Goal: Task Accomplishment & Management: Use online tool/utility

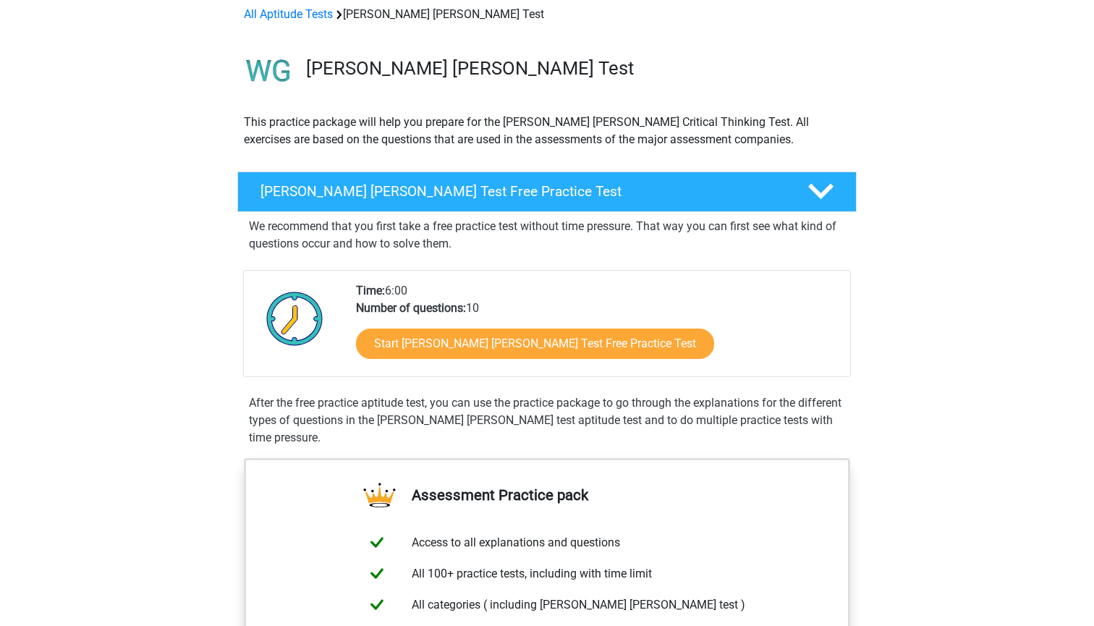
scroll to position [73, 0]
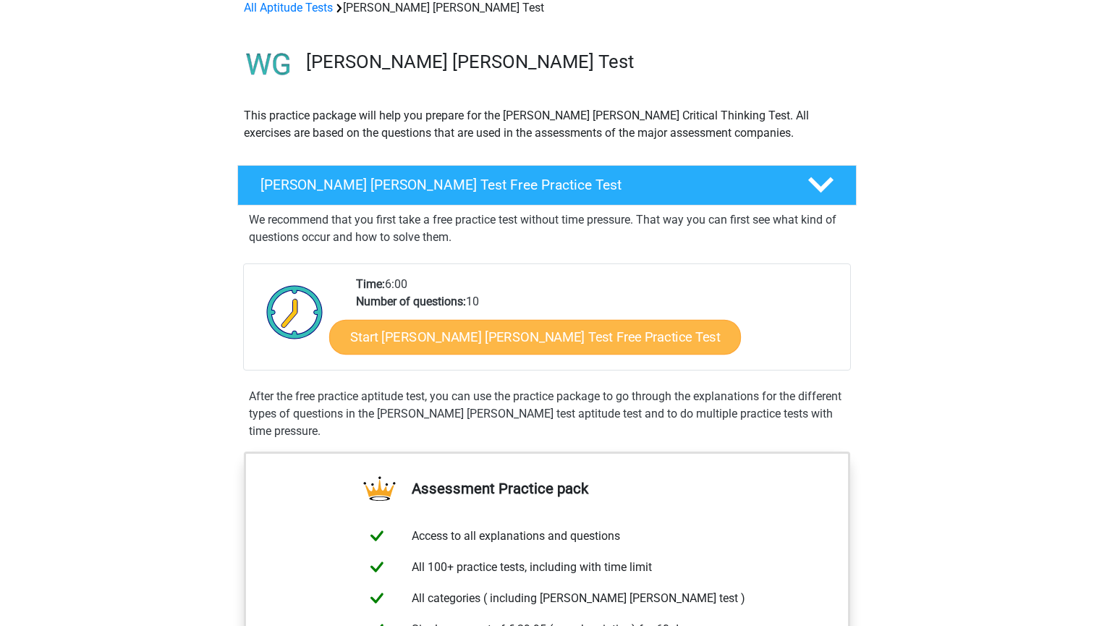
click at [453, 341] on link "Start [PERSON_NAME] [PERSON_NAME] Test Free Practice Test" at bounding box center [535, 337] width 412 height 35
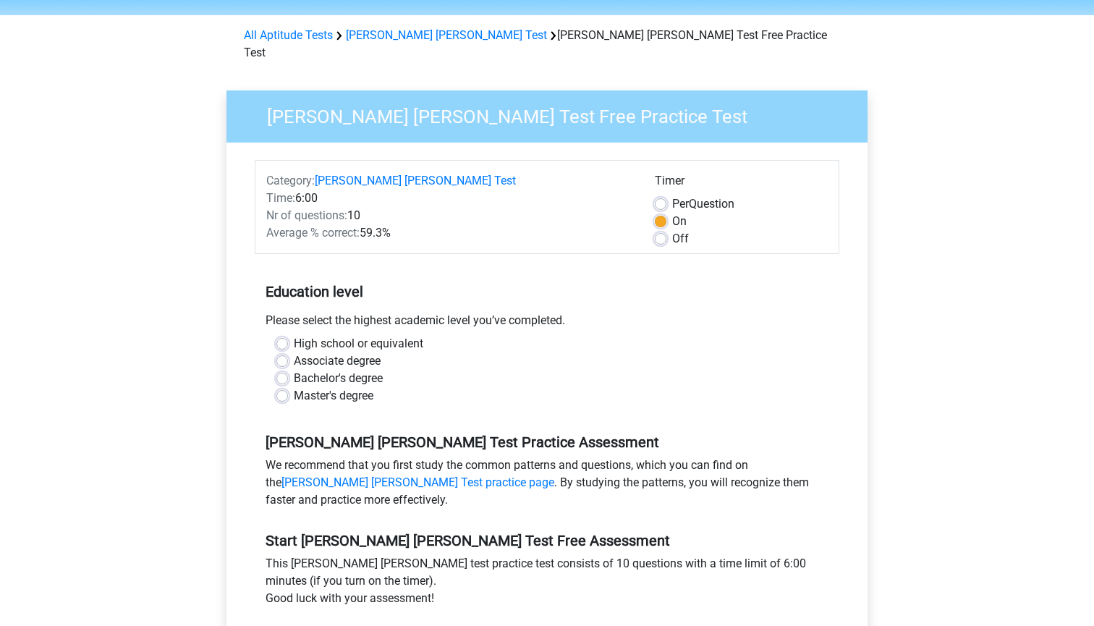
scroll to position [53, 0]
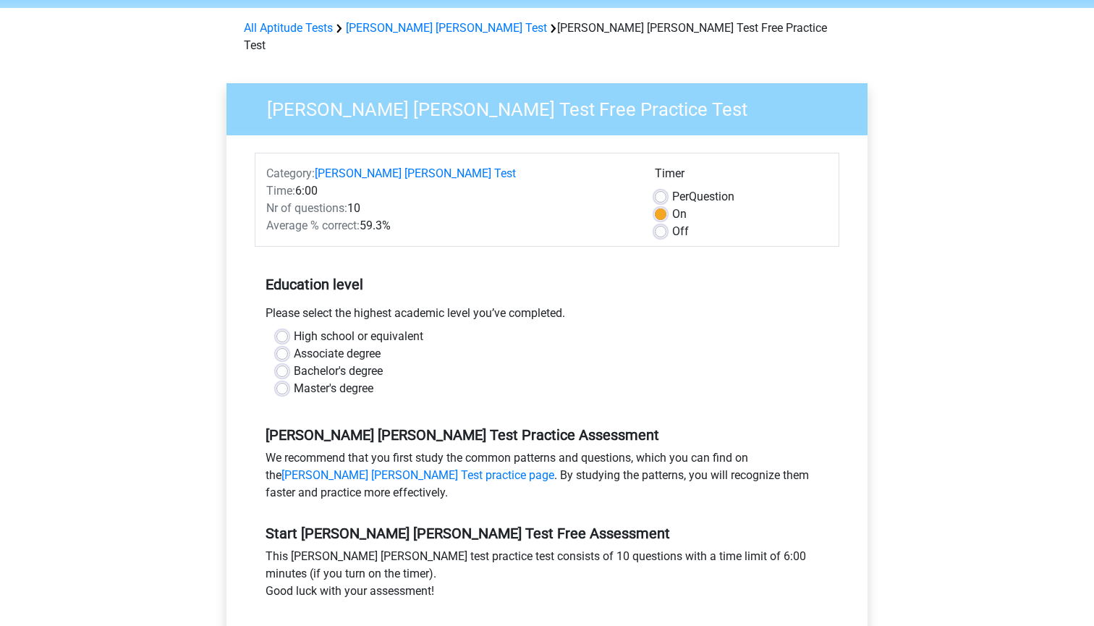
click at [346, 362] on label "Bachelor's degree" at bounding box center [338, 370] width 89 height 17
click at [288, 362] on input "Bachelor's degree" at bounding box center [282, 369] width 12 height 14
radio input "true"
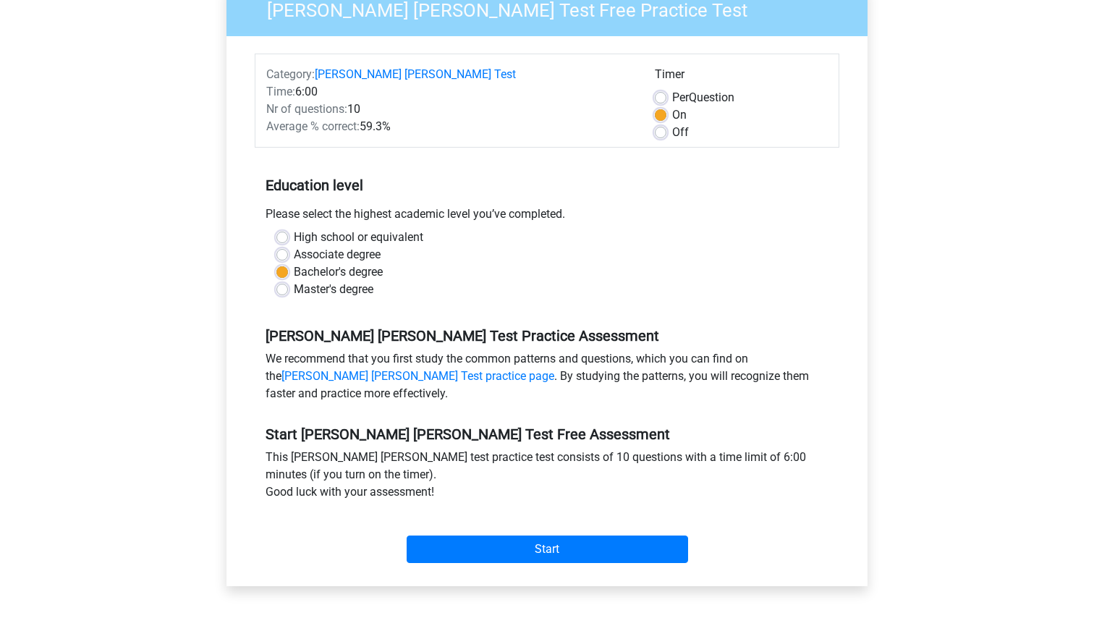
scroll to position [218, 0]
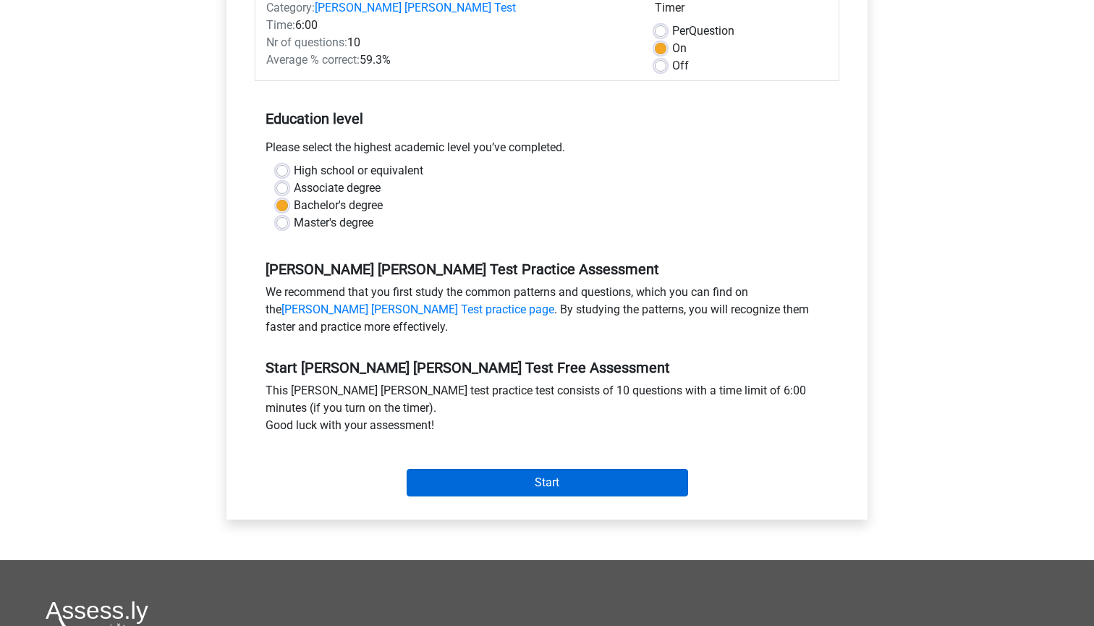
click at [493, 469] on input "Start" at bounding box center [547, 482] width 281 height 27
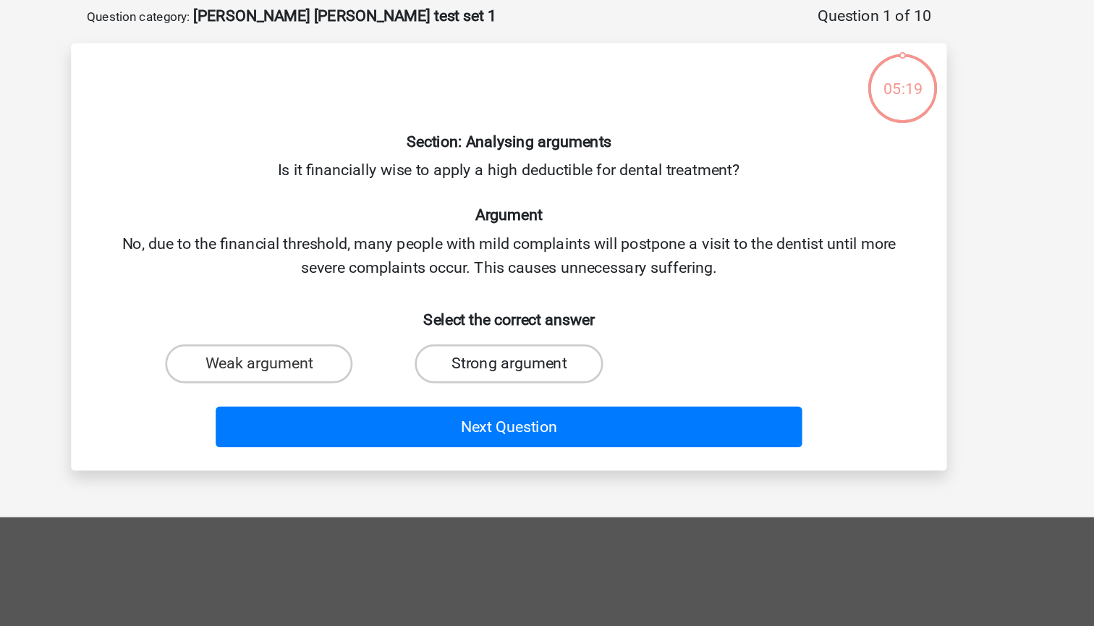
click at [477, 326] on label "Strong argument" at bounding box center [547, 340] width 140 height 29
click at [547, 340] on input "Strong argument" at bounding box center [551, 344] width 9 height 9
radio input "true"
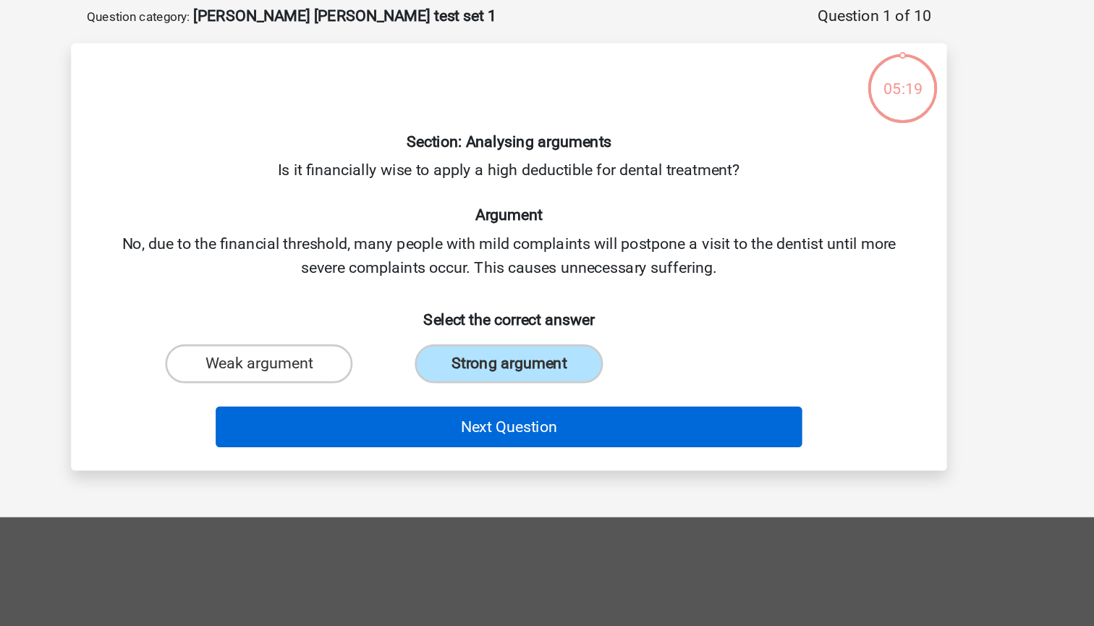
click at [416, 372] on button "Next Question" at bounding box center [547, 387] width 438 height 30
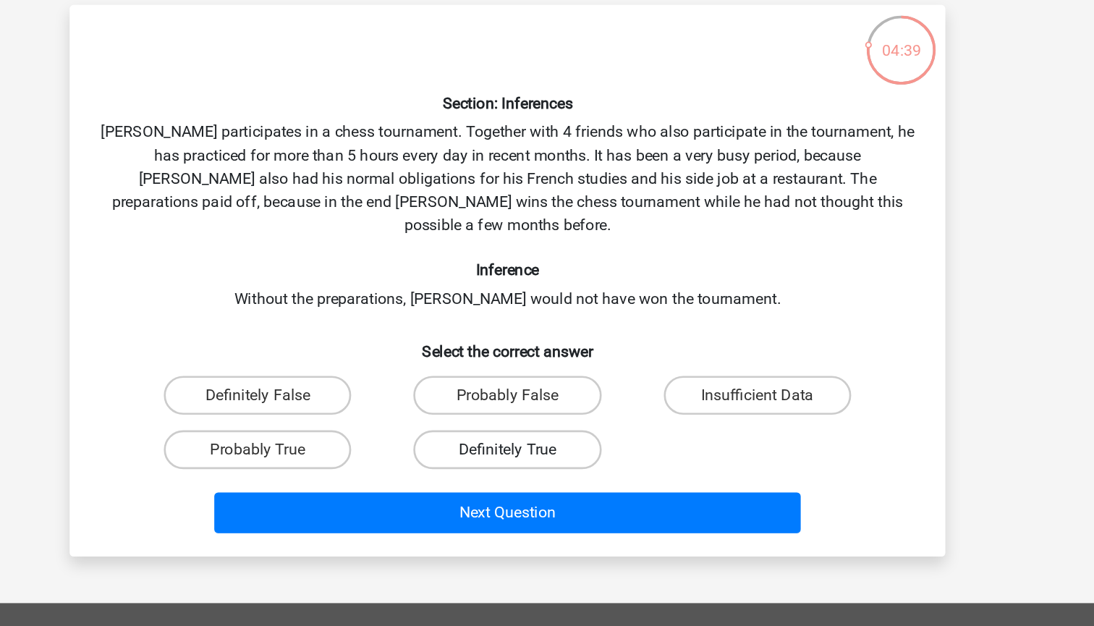
click at [477, 418] on label "Definitely True" at bounding box center [547, 432] width 140 height 29
click at [547, 433] on input "Definitely True" at bounding box center [551, 437] width 9 height 9
radio input "true"
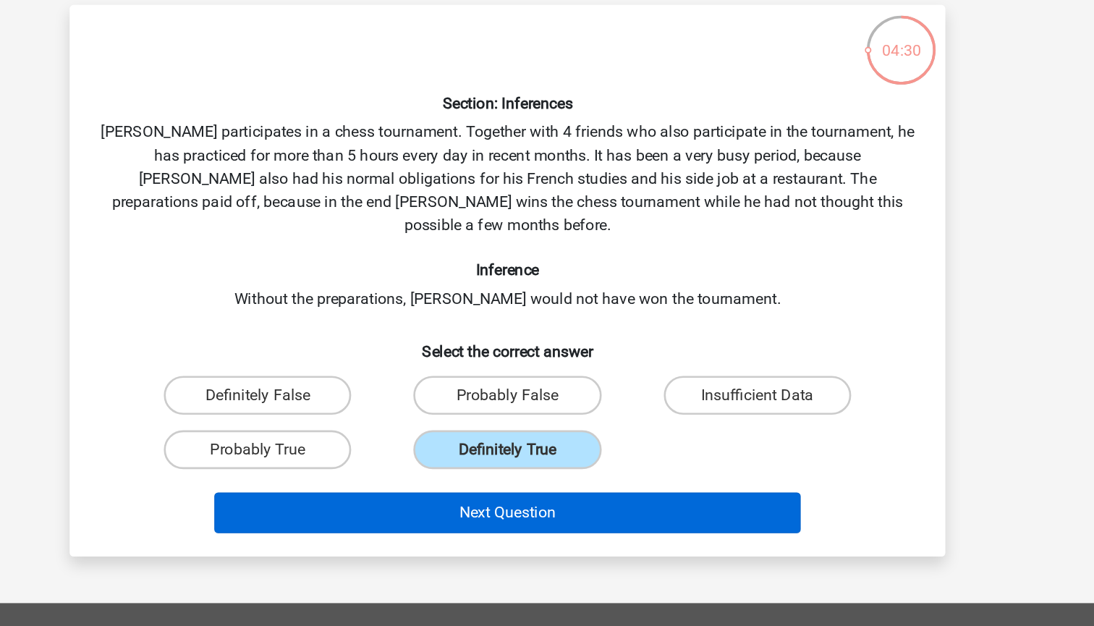
click at [328, 464] on button "Next Question" at bounding box center [547, 479] width 438 height 30
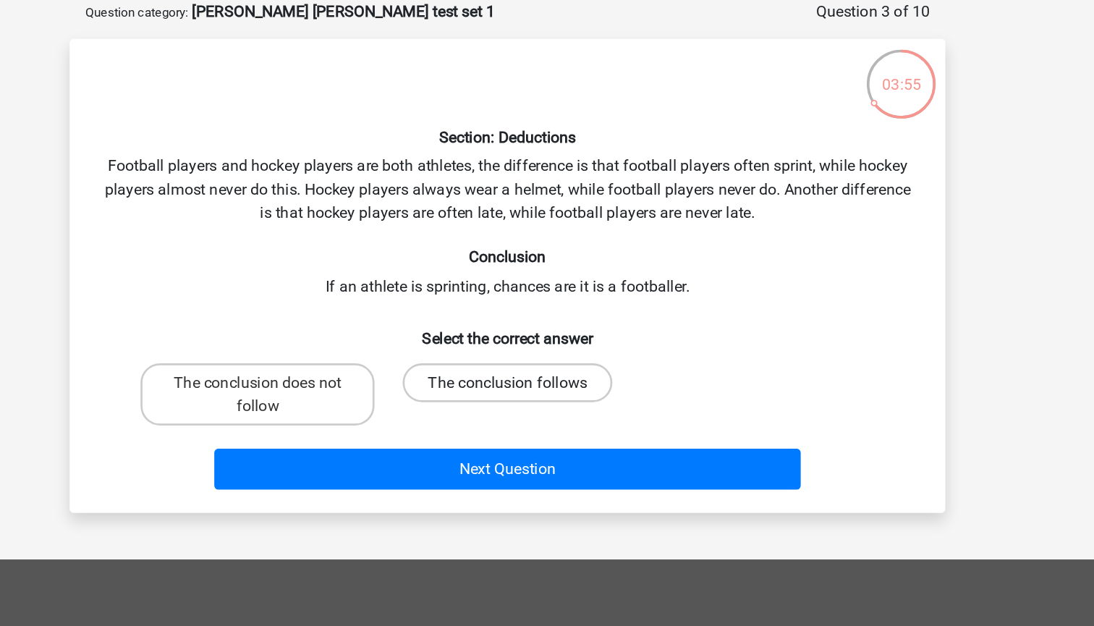
click at [469, 343] on label "The conclusion follows" at bounding box center [547, 357] width 156 height 29
click at [547, 357] on input "The conclusion follows" at bounding box center [551, 361] width 9 height 9
radio input "true"
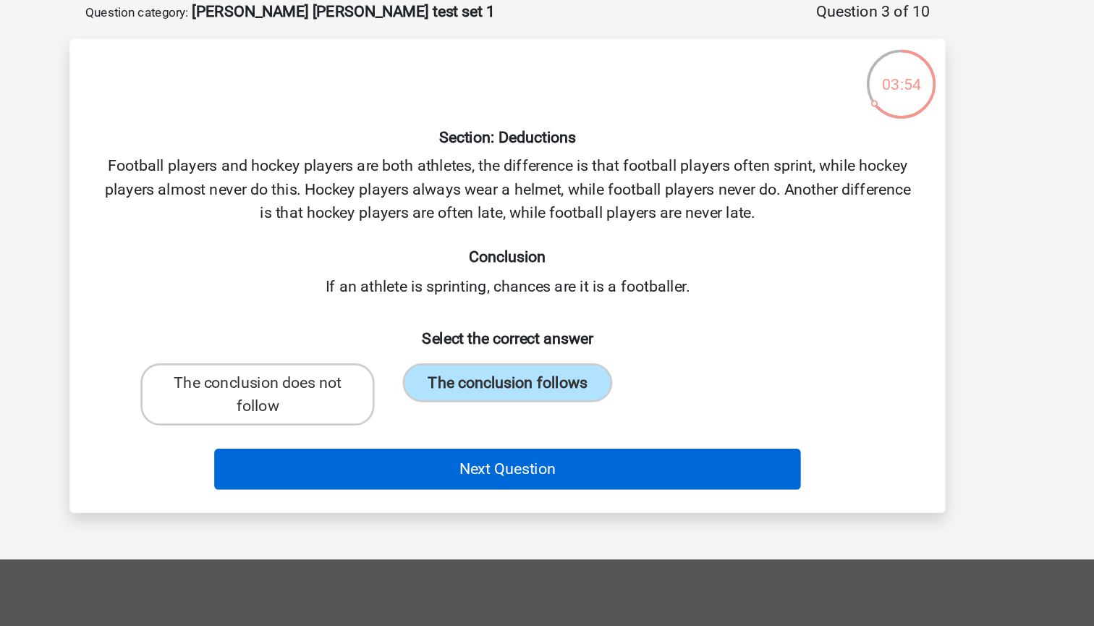
click at [377, 407] on button "Next Question" at bounding box center [547, 422] width 438 height 30
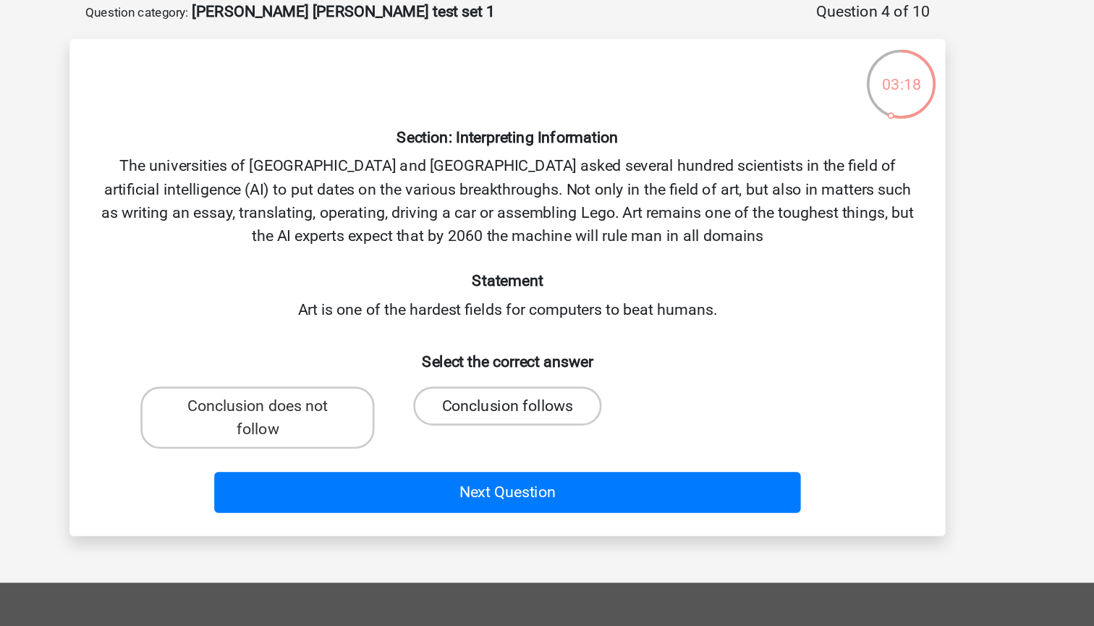
click at [477, 360] on label "Conclusion follows" at bounding box center [547, 374] width 140 height 29
click at [547, 375] on input "Conclusion follows" at bounding box center [551, 379] width 9 height 9
radio input "true"
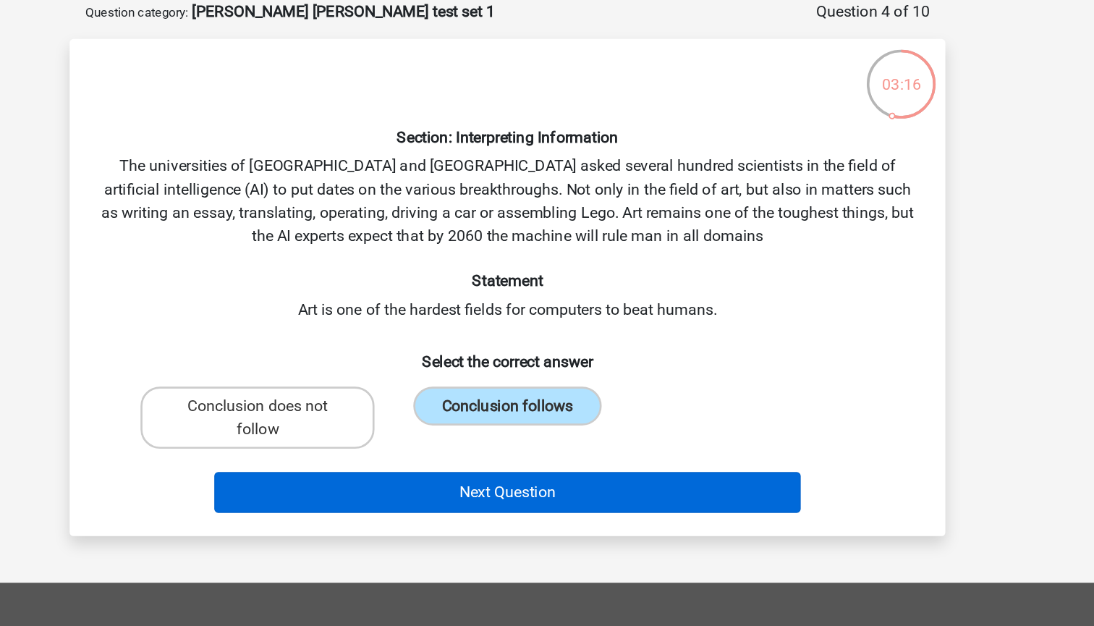
click at [382, 424] on button "Next Question" at bounding box center [547, 439] width 438 height 30
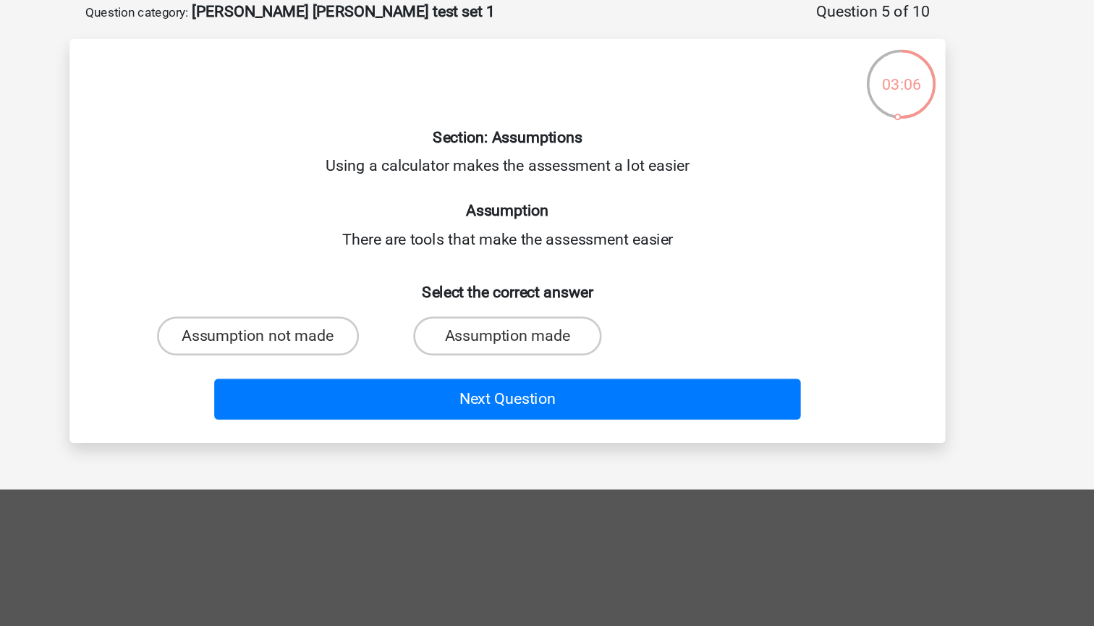
click at [547, 323] on input "Assumption made" at bounding box center [551, 327] width 9 height 9
radio input "true"
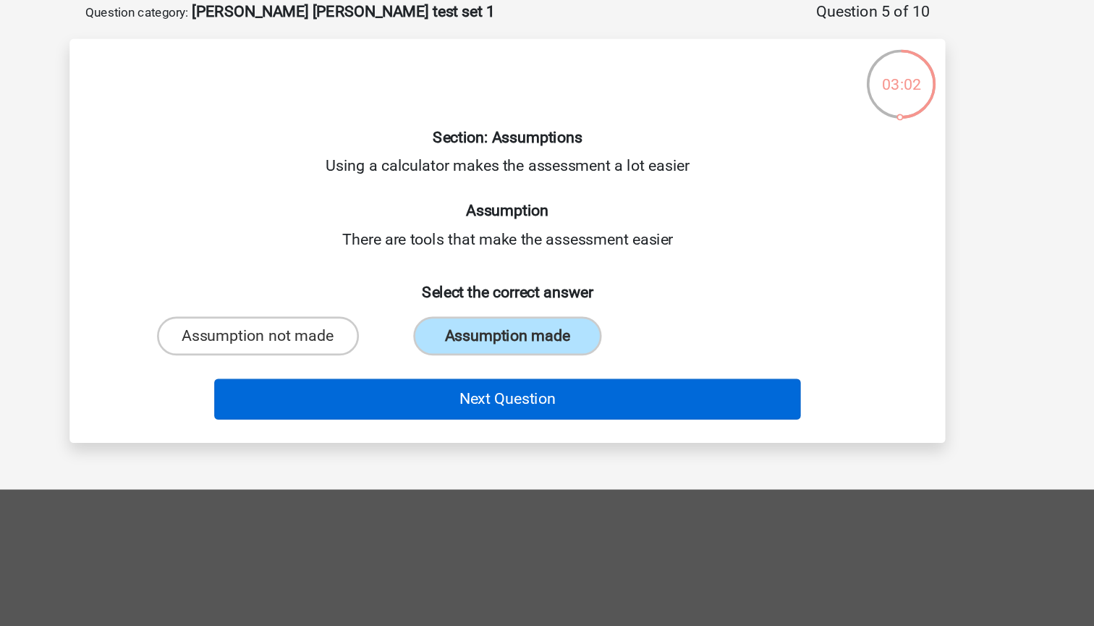
click at [394, 354] on button "Next Question" at bounding box center [547, 369] width 438 height 30
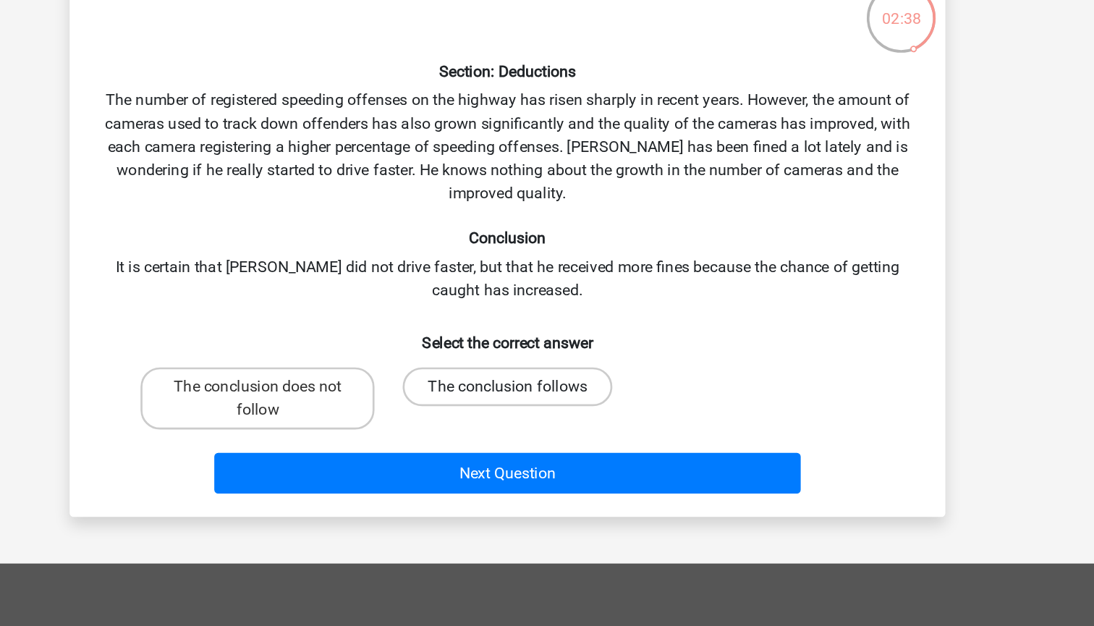
click at [469, 395] on label "The conclusion follows" at bounding box center [547, 409] width 156 height 29
click at [547, 409] on input "The conclusion follows" at bounding box center [551, 413] width 9 height 9
radio input "true"
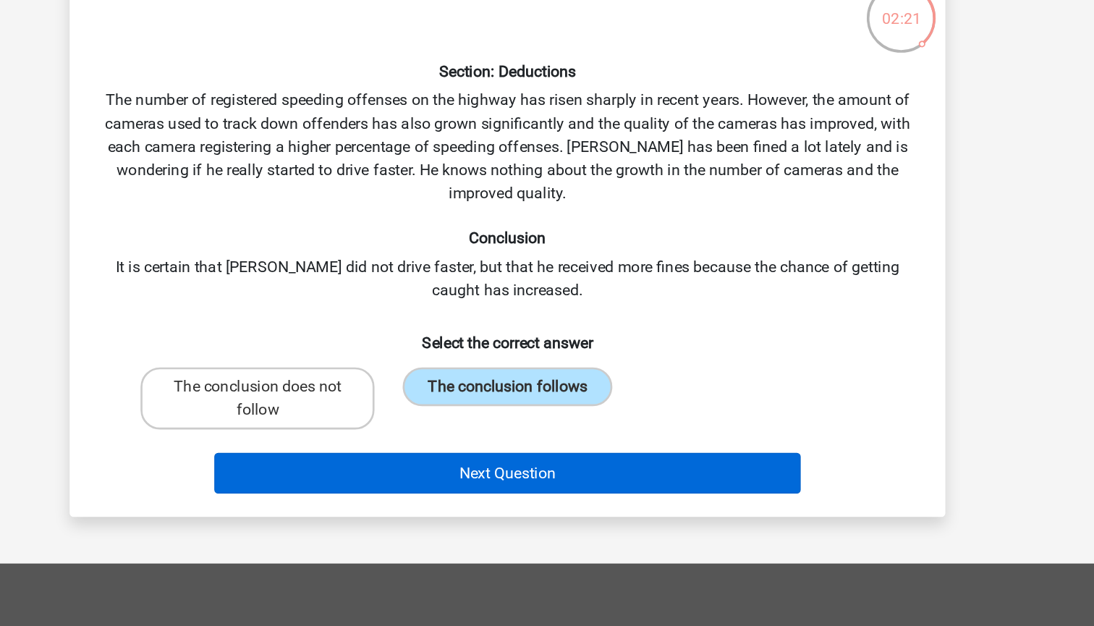
click at [347, 459] on button "Next Question" at bounding box center [547, 474] width 438 height 30
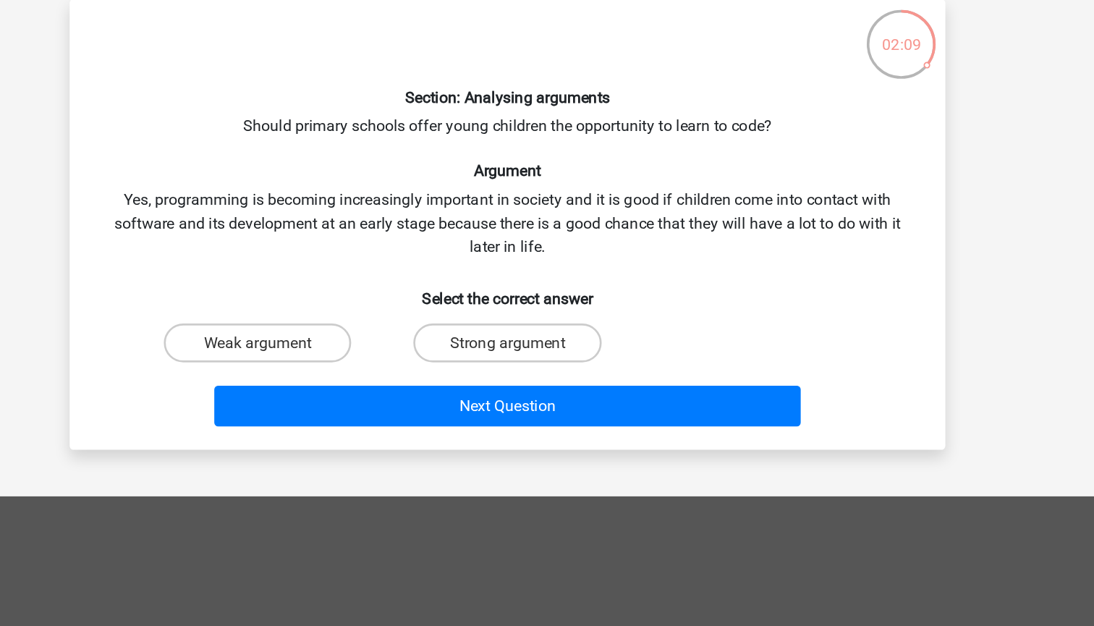
click at [547, 357] on input "Strong argument" at bounding box center [551, 361] width 9 height 9
radio input "true"
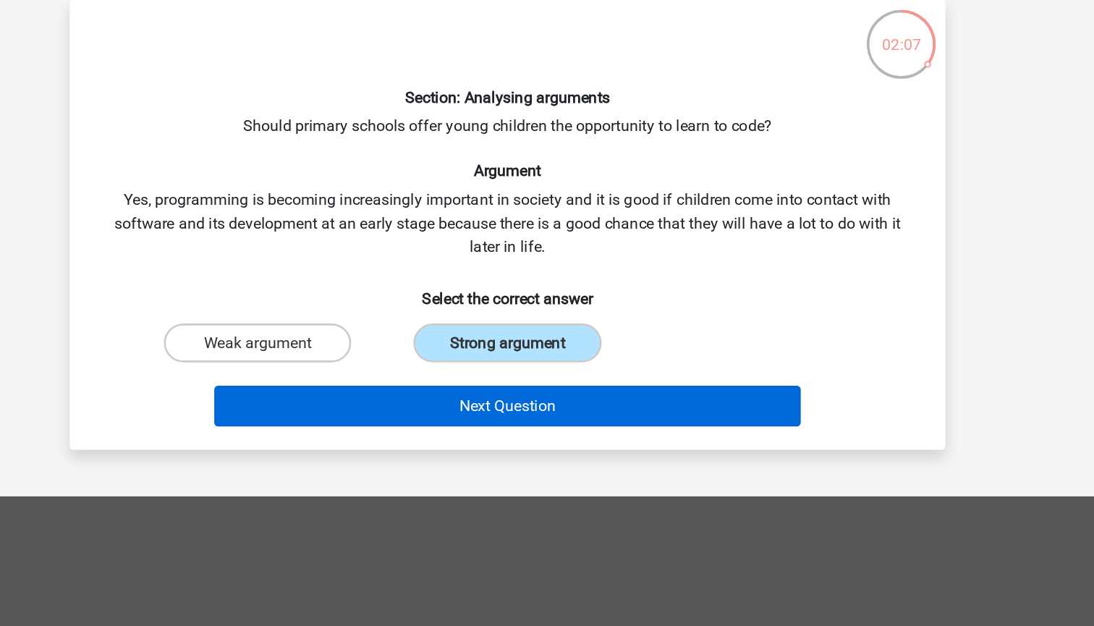
click at [385, 389] on button "Next Question" at bounding box center [547, 404] width 438 height 30
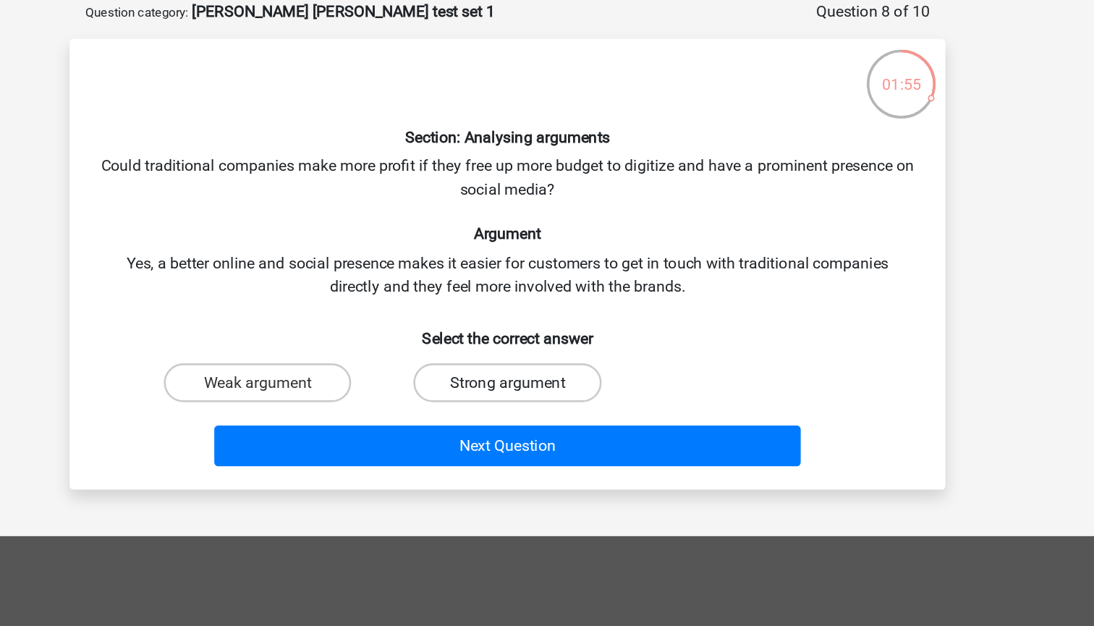
click at [477, 343] on label "Strong argument" at bounding box center [547, 357] width 140 height 29
click at [547, 357] on input "Strong argument" at bounding box center [551, 361] width 9 height 9
radio input "true"
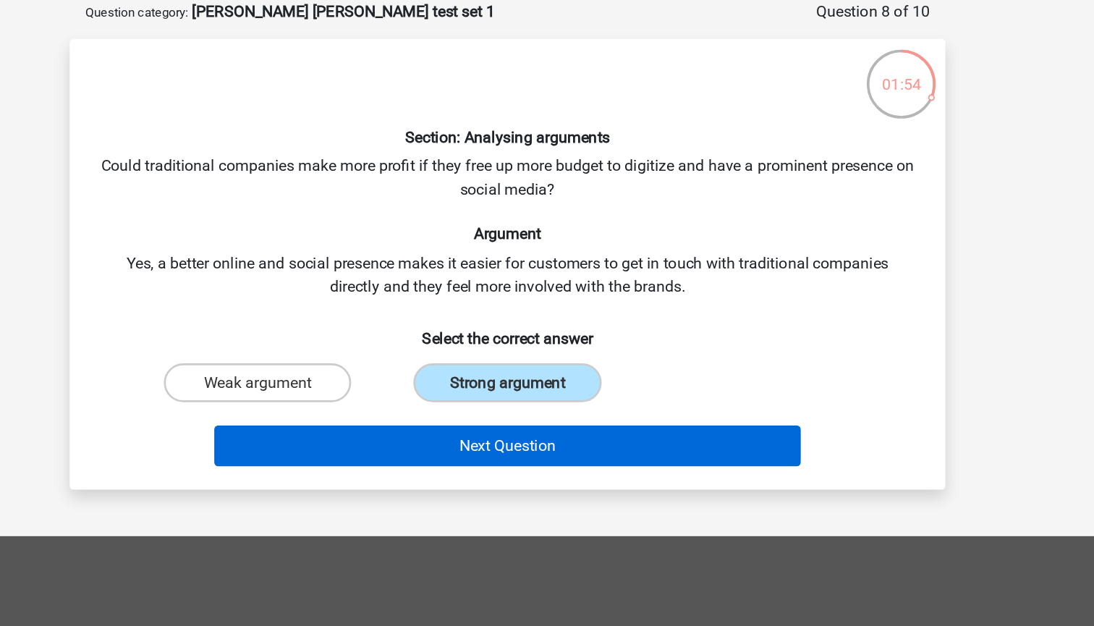
click at [396, 389] on button "Next Question" at bounding box center [547, 404] width 438 height 30
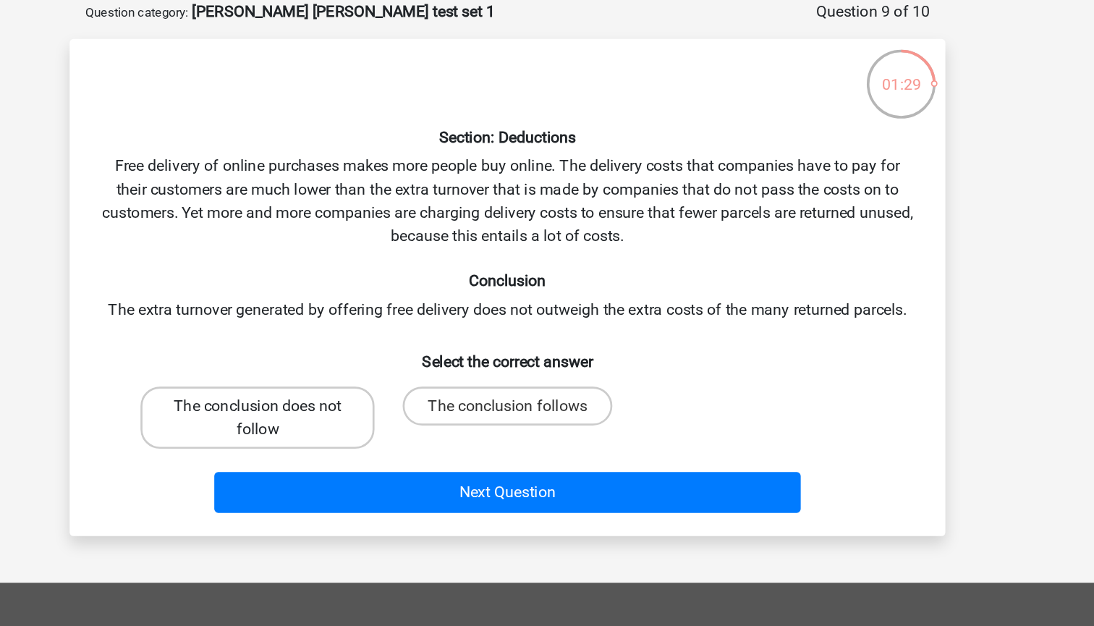
click at [273, 360] on label "The conclusion does not follow" at bounding box center [360, 383] width 174 height 46
click at [361, 375] on input "The conclusion does not follow" at bounding box center [365, 379] width 9 height 9
radio input "true"
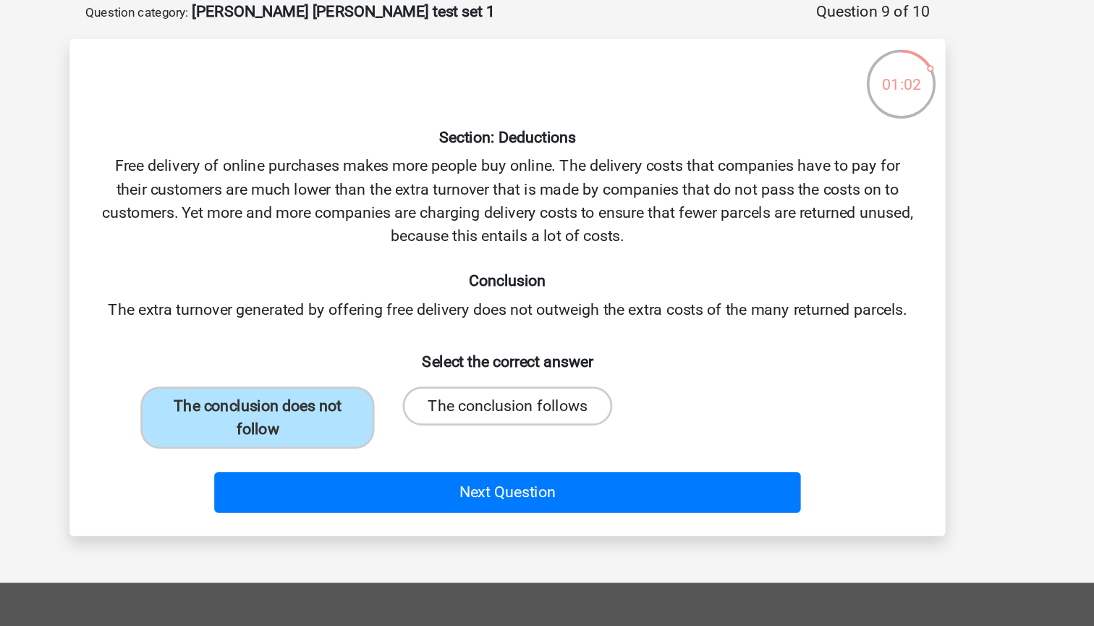
click at [469, 360] on label "The conclusion follows" at bounding box center [547, 374] width 156 height 29
click at [547, 375] on input "The conclusion follows" at bounding box center [551, 379] width 9 height 9
radio input "true"
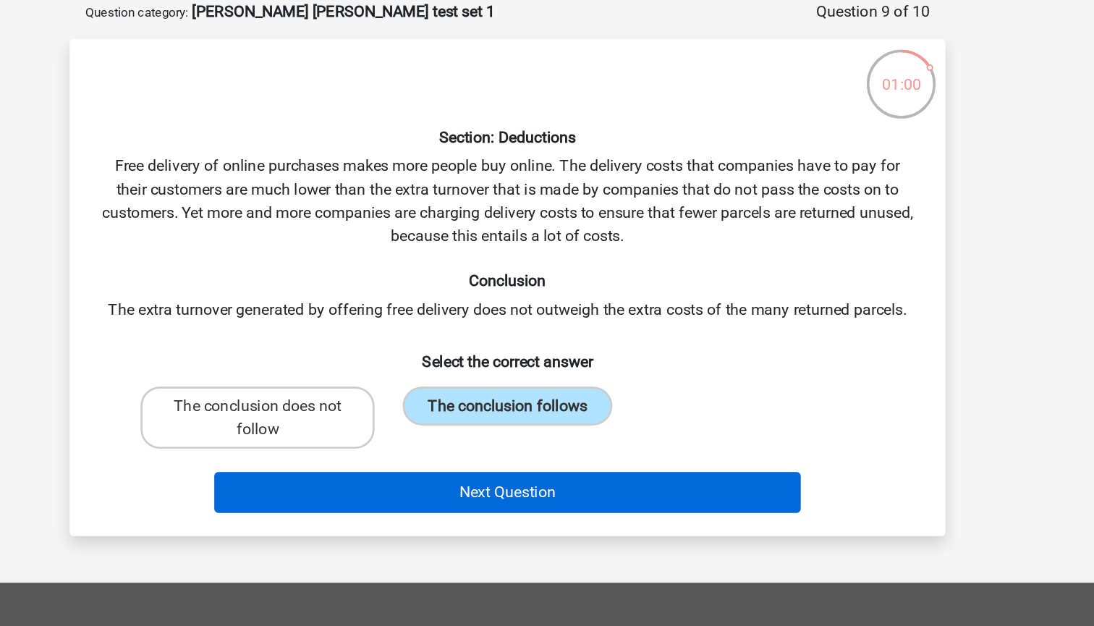
click at [373, 424] on button "Next Question" at bounding box center [547, 439] width 438 height 30
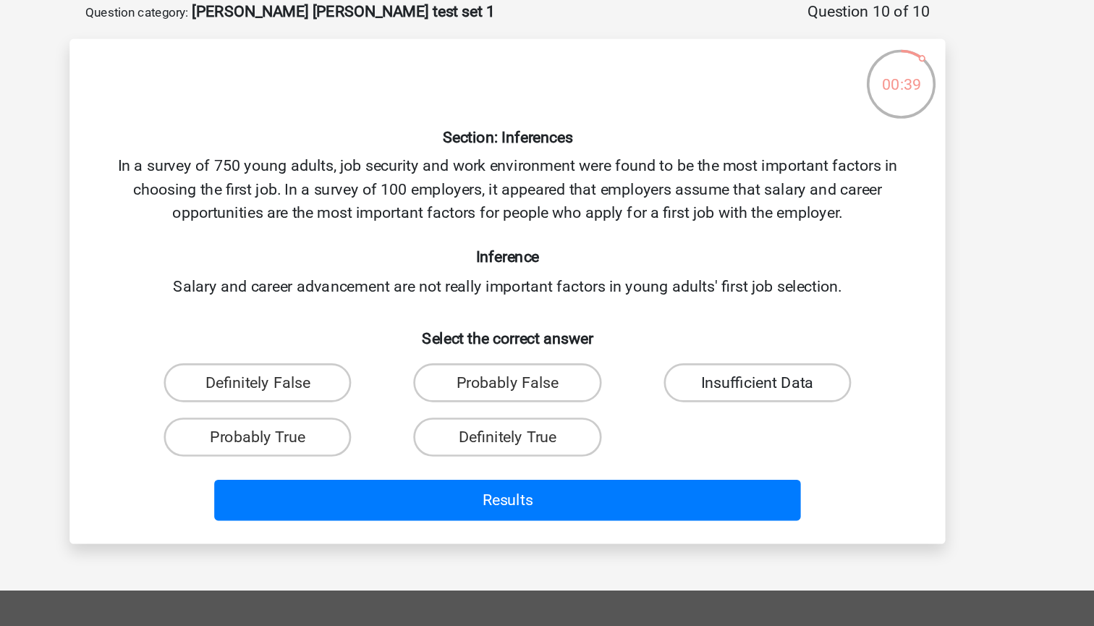
click at [663, 343] on label "Insufficient Data" at bounding box center [733, 357] width 140 height 29
click at [733, 357] on input "Insufficient Data" at bounding box center [737, 361] width 9 height 9
radio input "true"
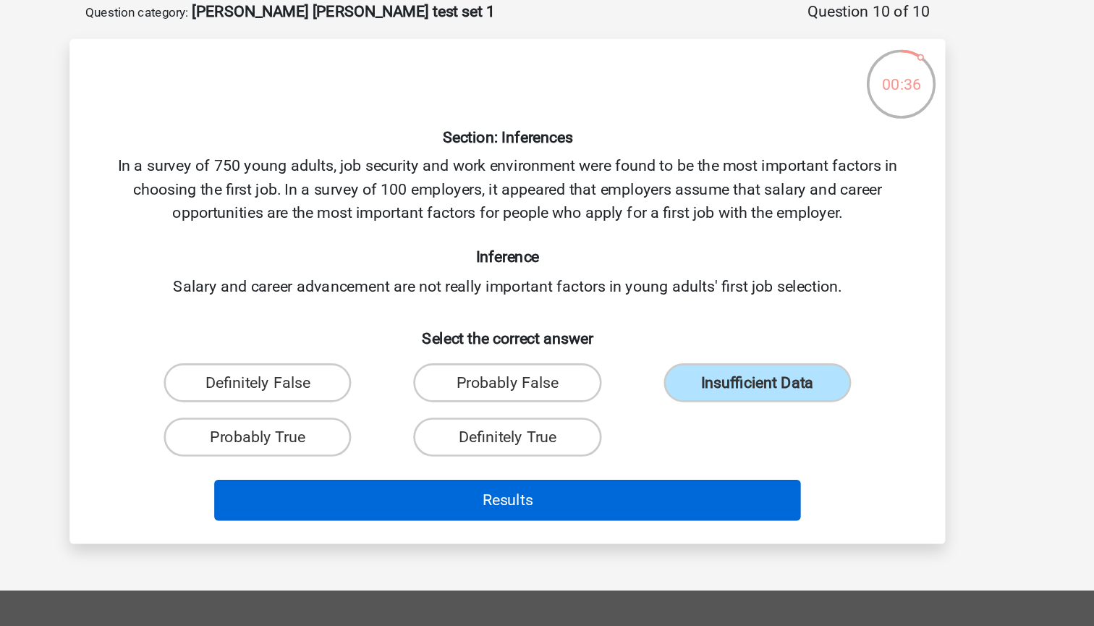
click at [492, 430] on button "Results" at bounding box center [547, 445] width 438 height 30
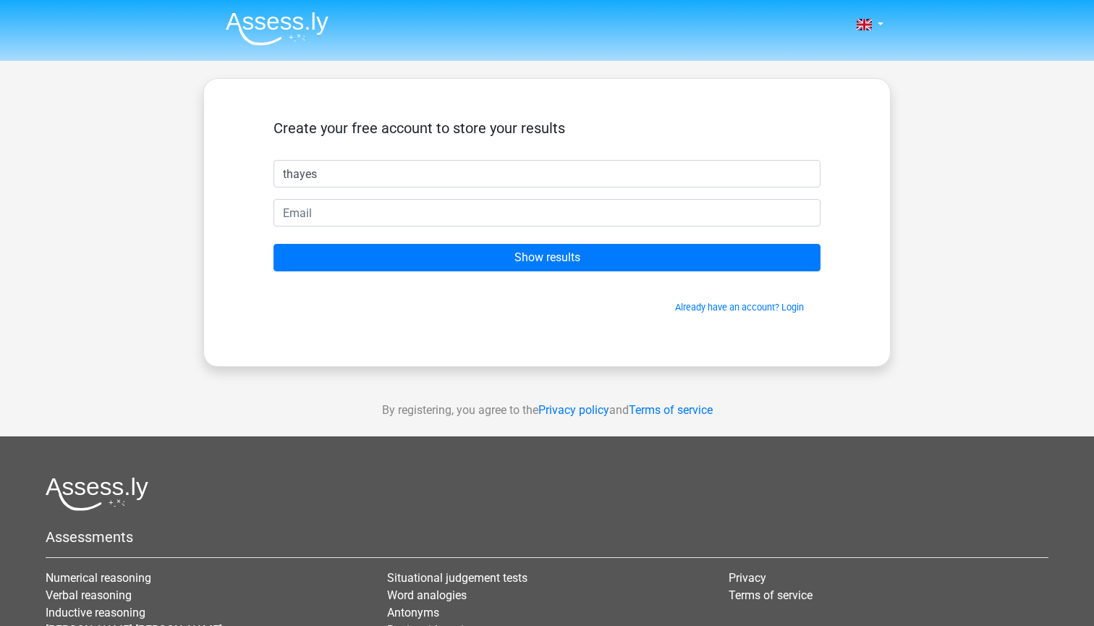
type input "thayes"
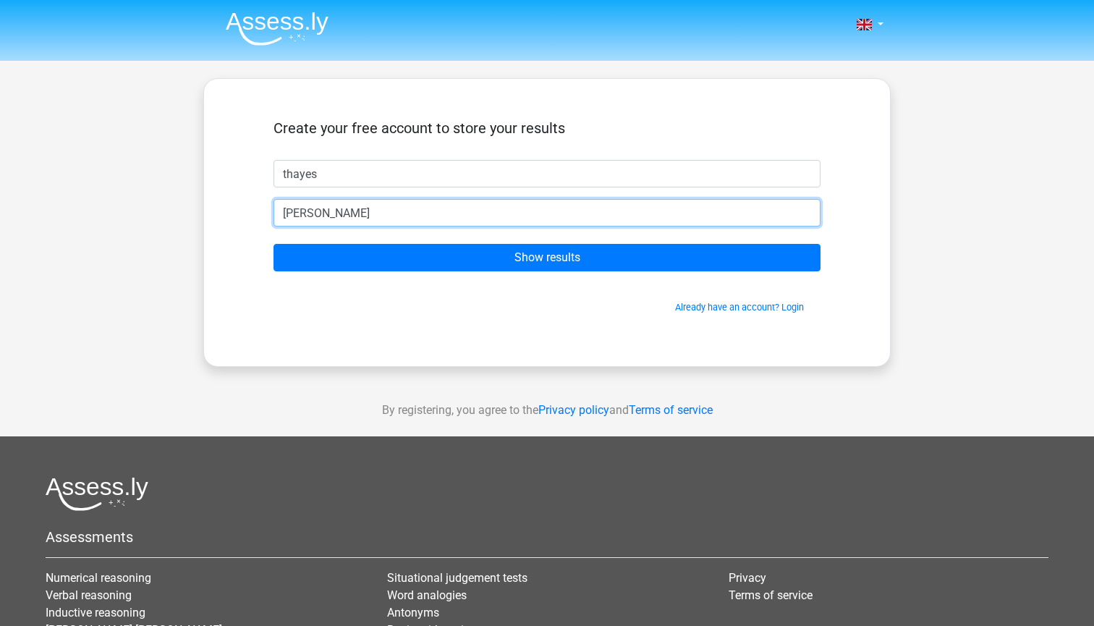
type input "tarah"
